Goal: Find specific page/section: Find specific page/section

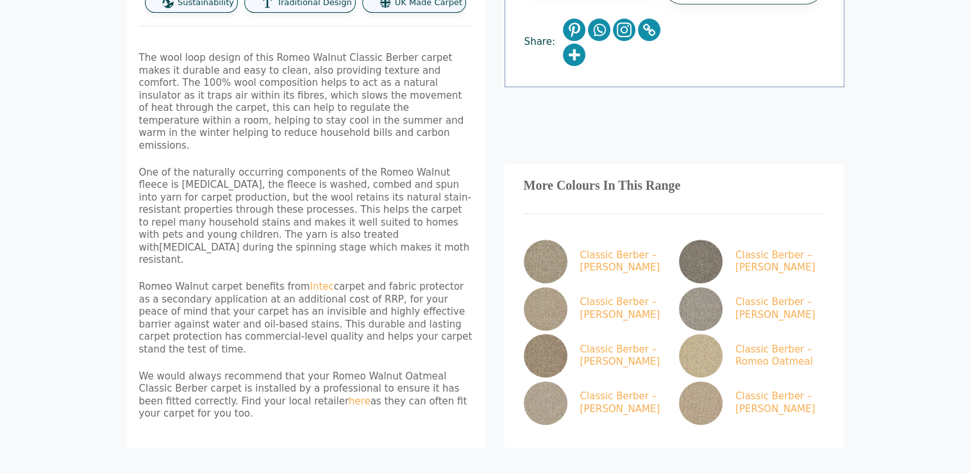
scroll to position [449, 0]
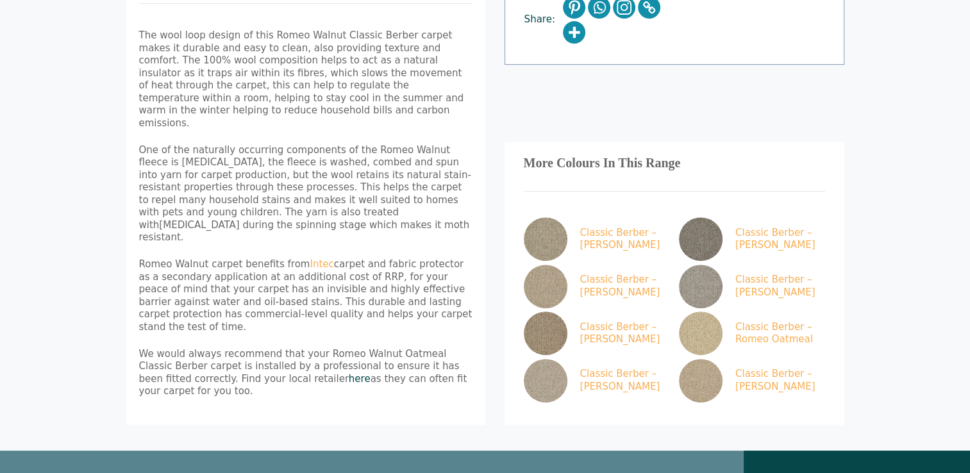
click at [349, 373] on link "here" at bounding box center [360, 379] width 22 height 12
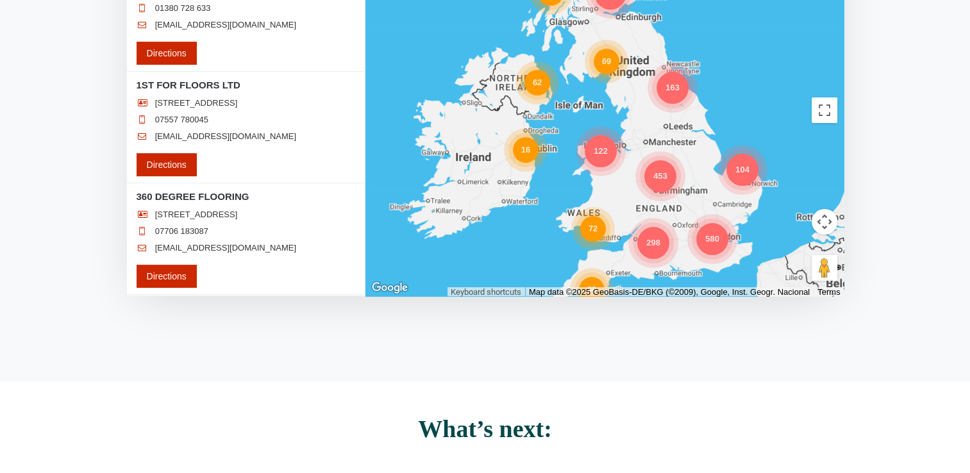
scroll to position [273, 0]
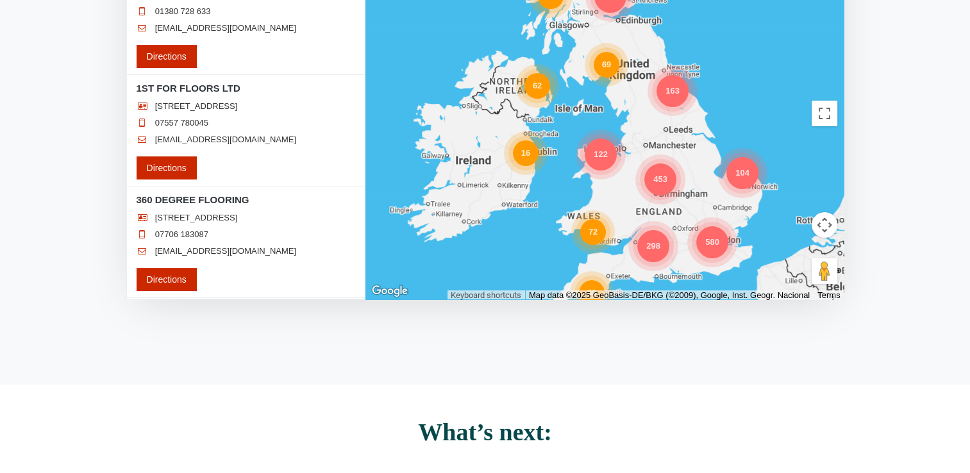
click at [744, 176] on div "104" at bounding box center [743, 173] width 32 height 32
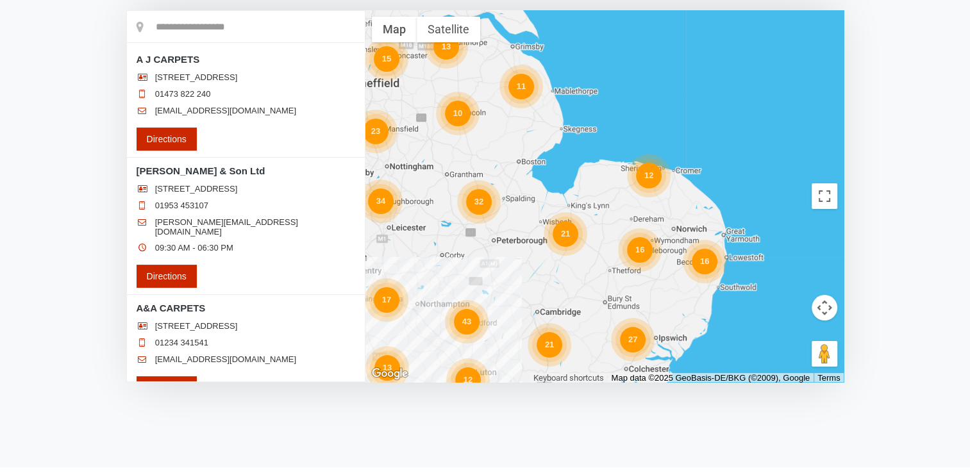
scroll to position [209, 0]
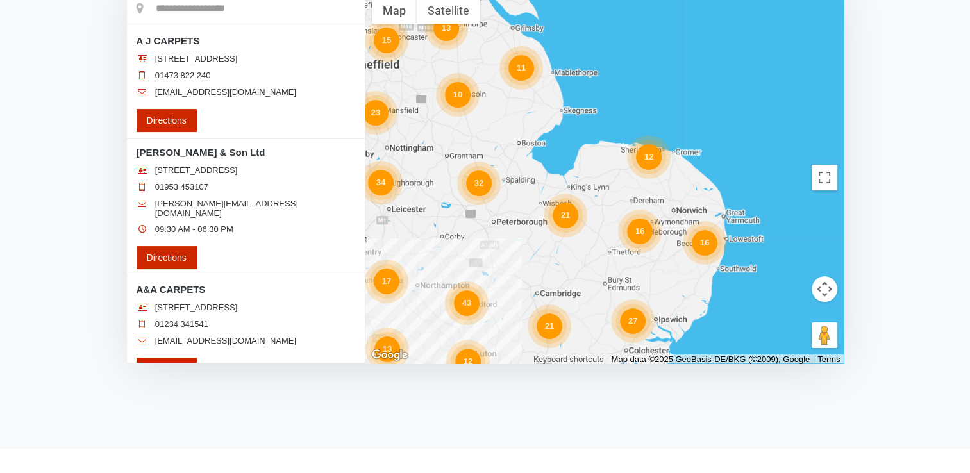
click at [641, 232] on div "16" at bounding box center [640, 232] width 26 height 26
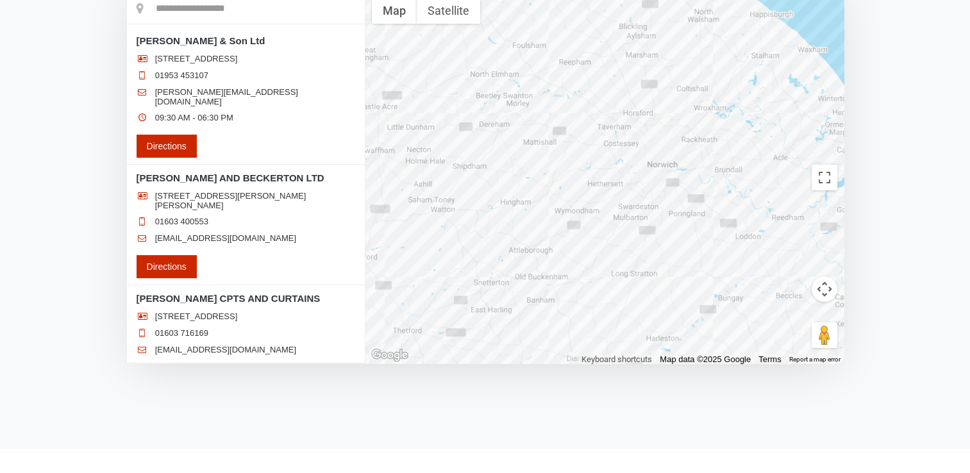
drag, startPoint x: 697, startPoint y: 189, endPoint x: 630, endPoint y: 245, distance: 87.9
click at [626, 253] on div at bounding box center [605, 178] width 479 height 372
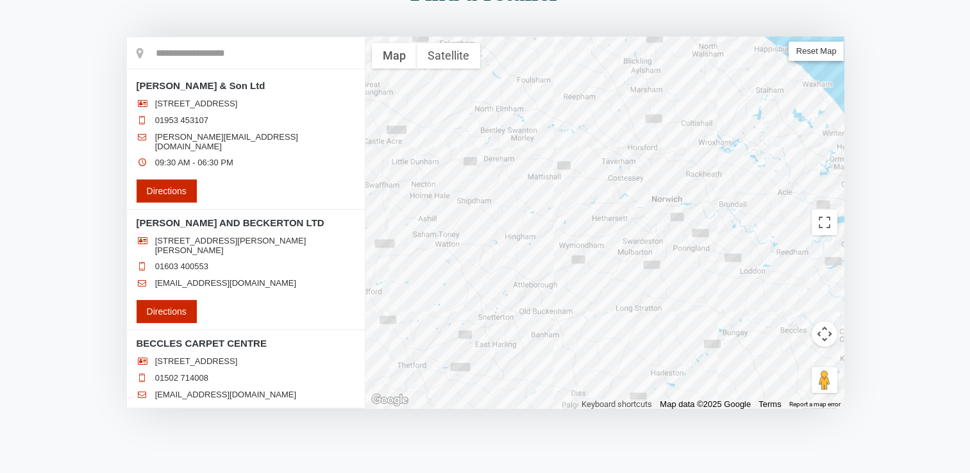
scroll to position [192, 0]
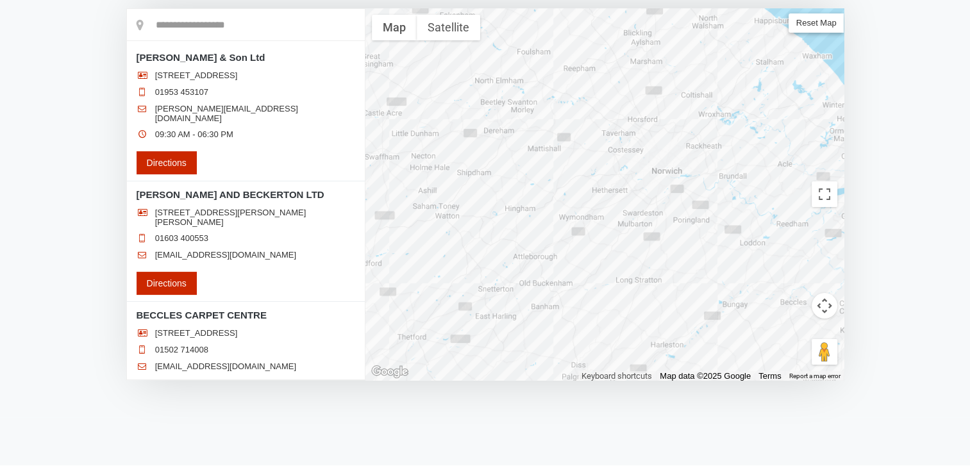
click at [661, 142] on div at bounding box center [605, 194] width 479 height 372
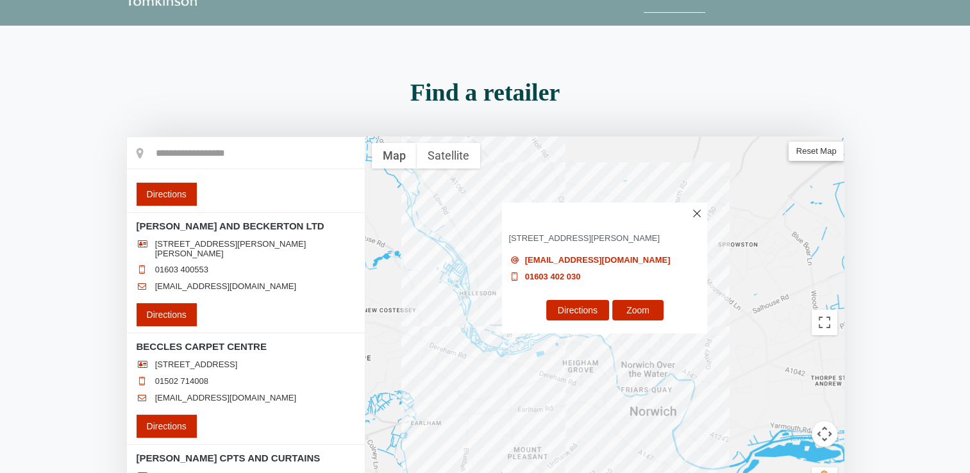
scroll to position [128, 0]
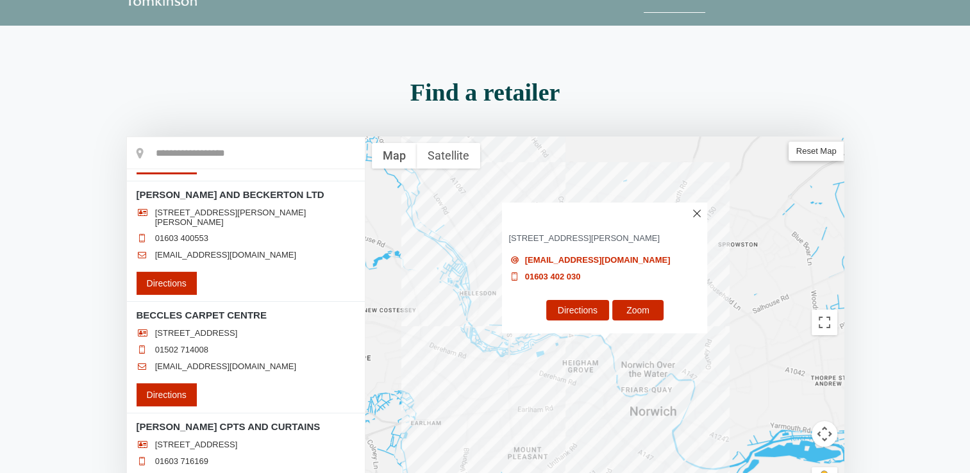
click at [696, 213] on img at bounding box center [698, 214] width 8 height 8
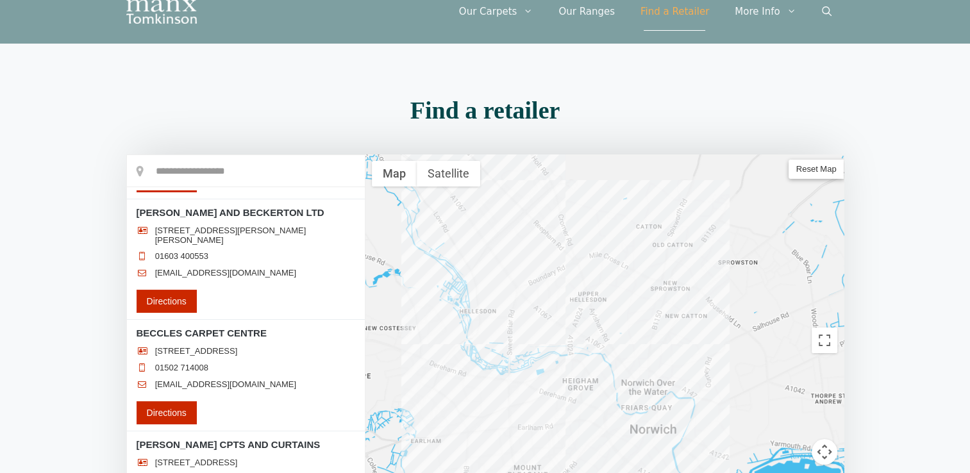
scroll to position [64, 0]
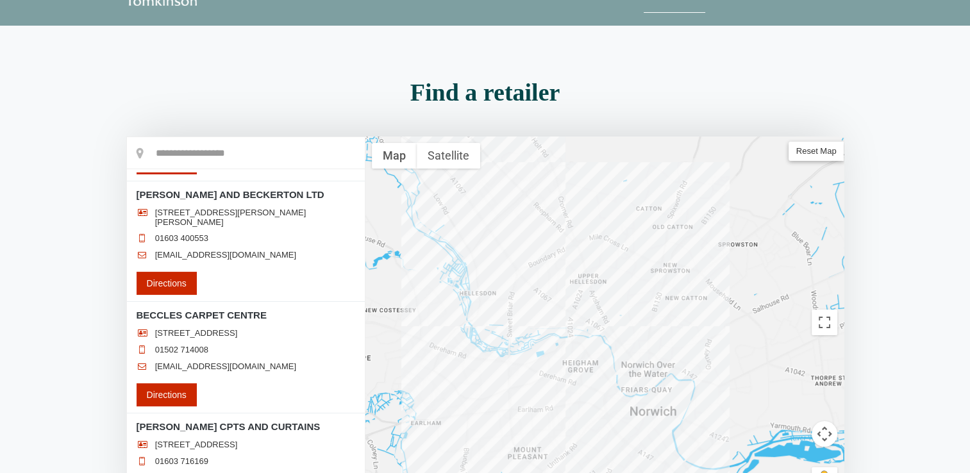
click at [595, 244] on div at bounding box center [605, 323] width 479 height 372
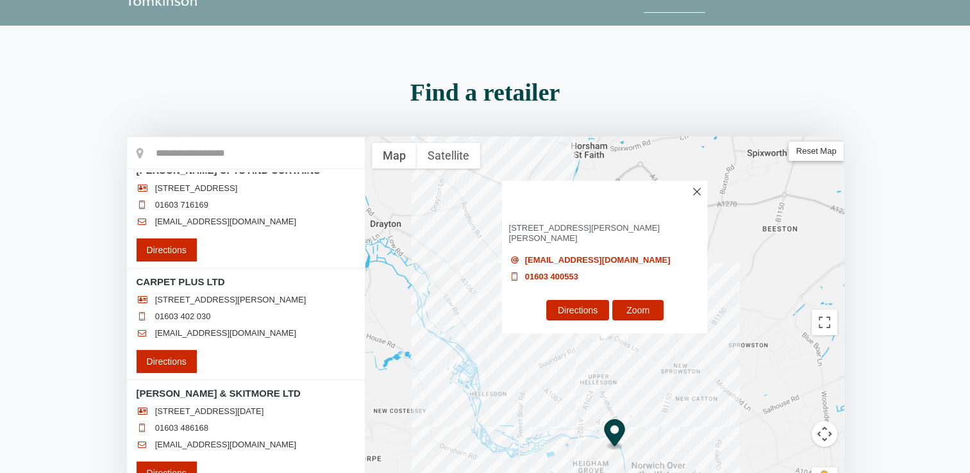
scroll to position [449, 0]
